Goal: Task Accomplishment & Management: Manage account settings

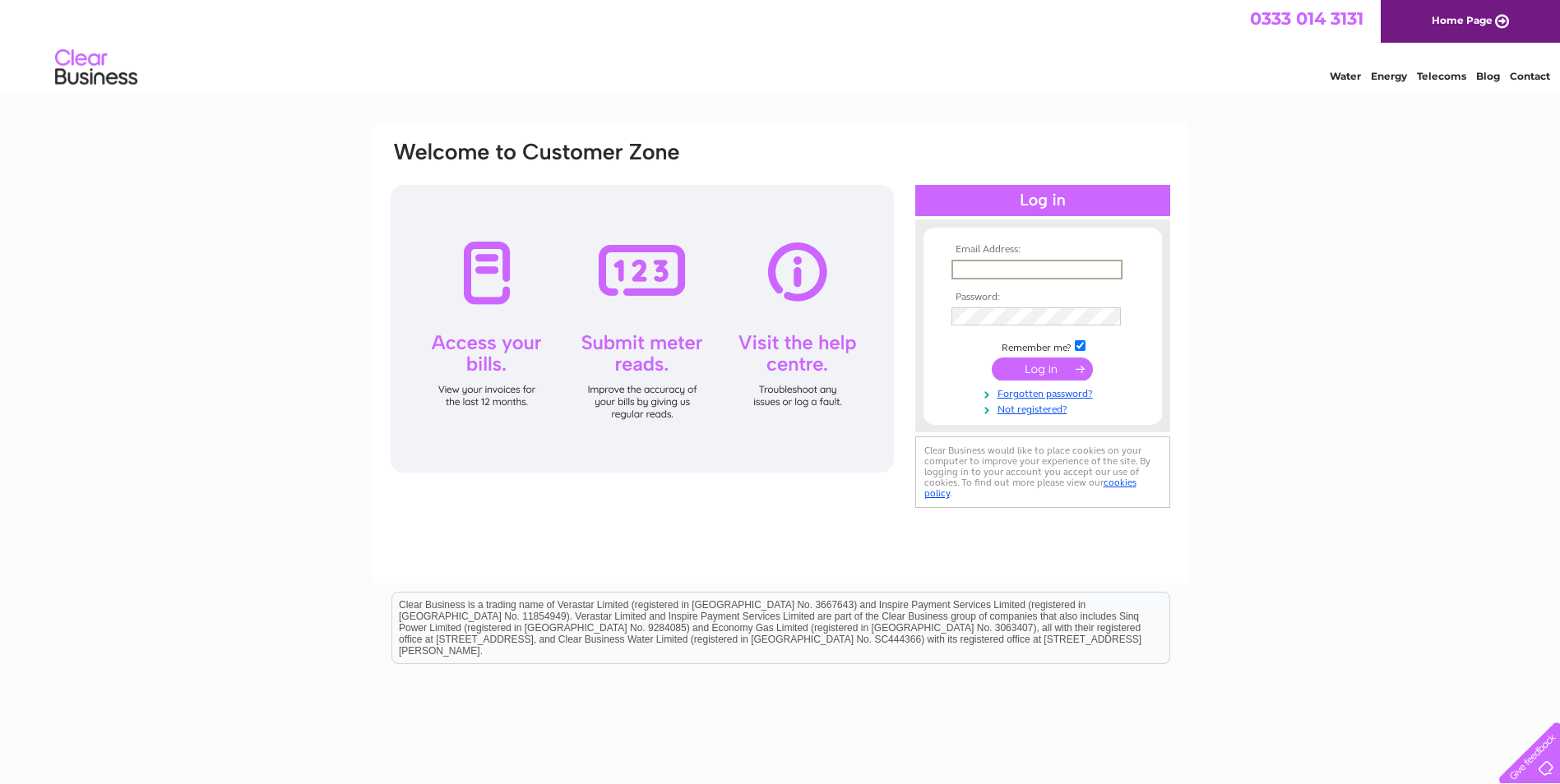
click at [960, 265] on input "text" at bounding box center [1037, 269] width 171 height 19
type input "[EMAIL_ADDRESS][DOMAIN_NAME]"
click at [1032, 368] on input "submit" at bounding box center [1042, 368] width 101 height 23
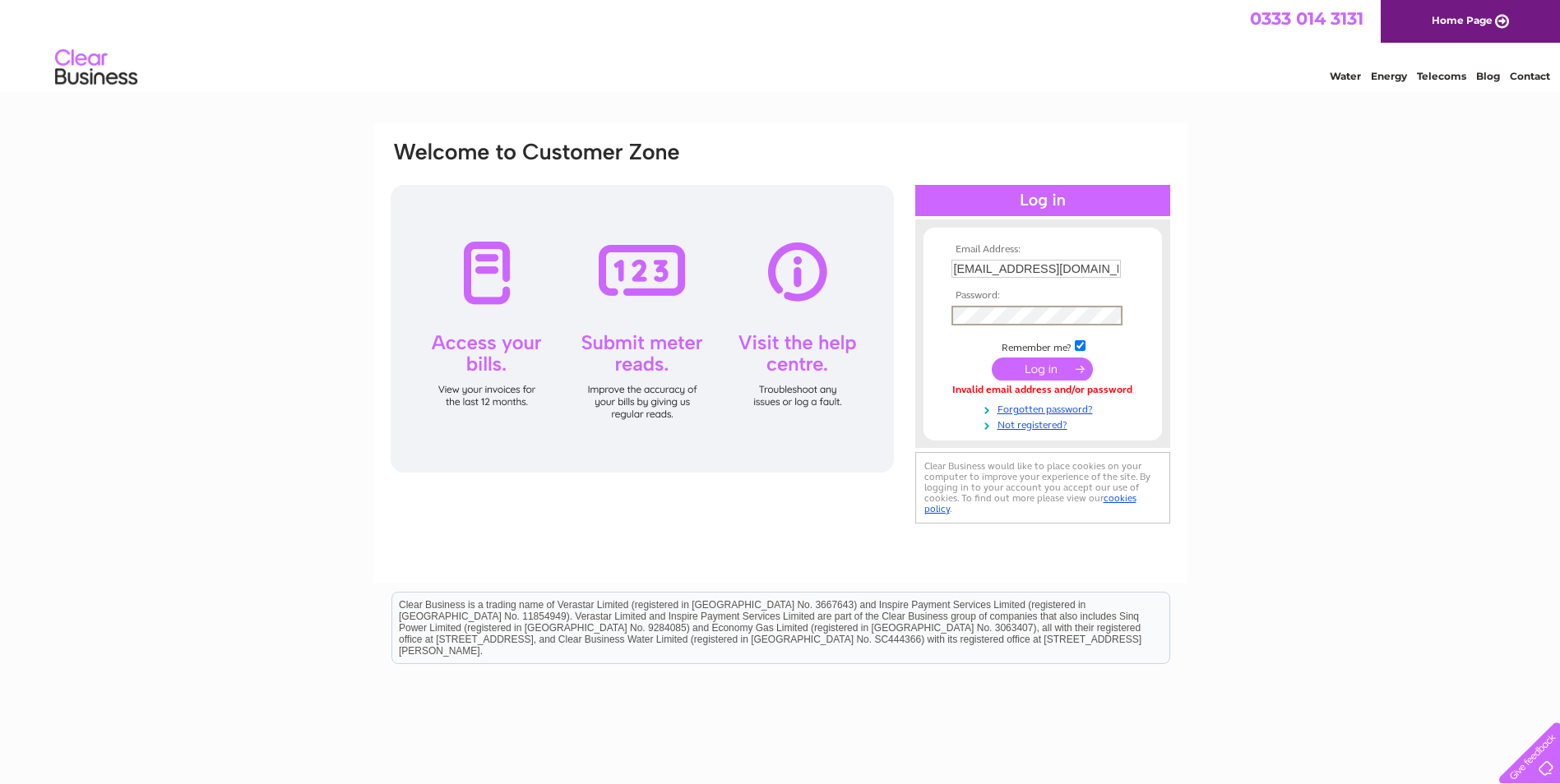
click at [1042, 366] on input "submit" at bounding box center [1042, 368] width 101 height 23
